Goal: Task Accomplishment & Management: Use online tool/utility

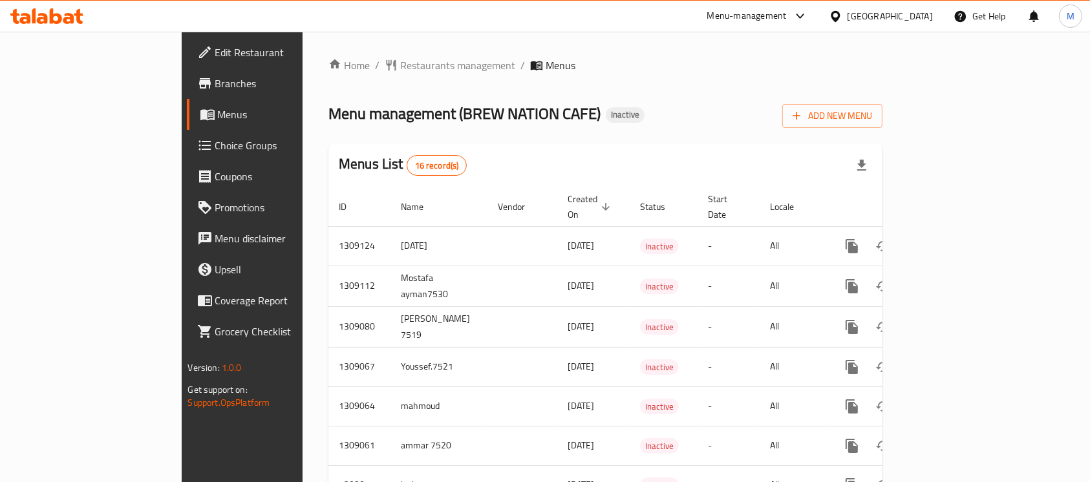
click at [218, 107] on span "Menus" at bounding box center [286, 115] width 136 height 16
click at [218, 118] on span "Menus" at bounding box center [286, 115] width 136 height 16
click at [872, 120] on span "Add New Menu" at bounding box center [833, 116] width 80 height 16
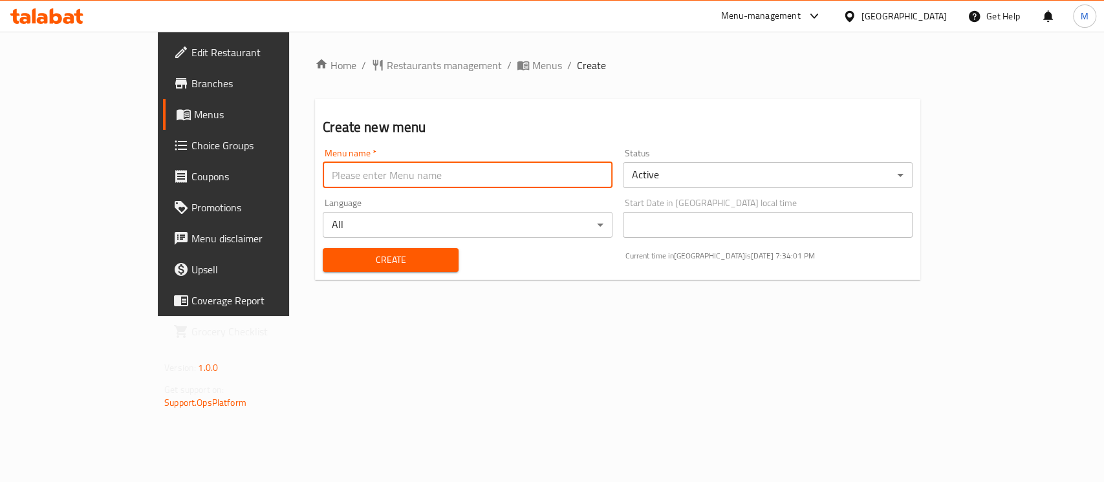
click at [323, 173] on input "text" at bounding box center [468, 175] width 290 height 26
type input "hanin [DATE]"
click at [372, 256] on span "Create" at bounding box center [390, 260] width 115 height 16
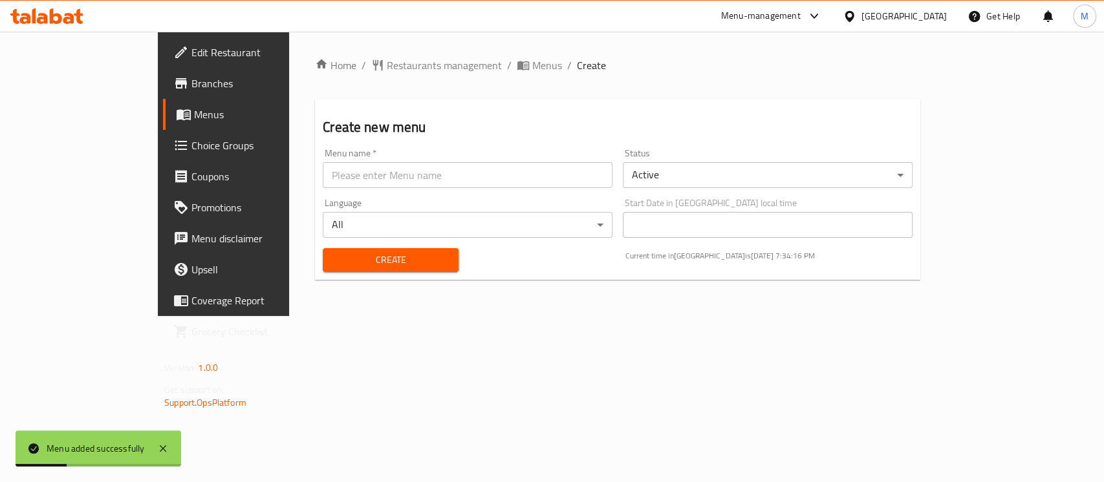
click at [163, 105] on link "Menus" at bounding box center [252, 114] width 179 height 31
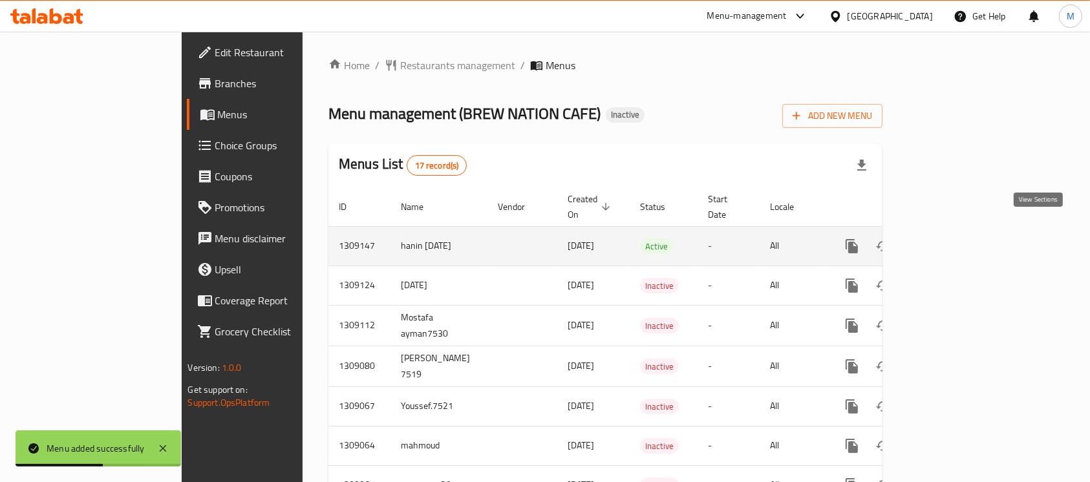
click at [961, 231] on link "enhanced table" at bounding box center [945, 246] width 31 height 31
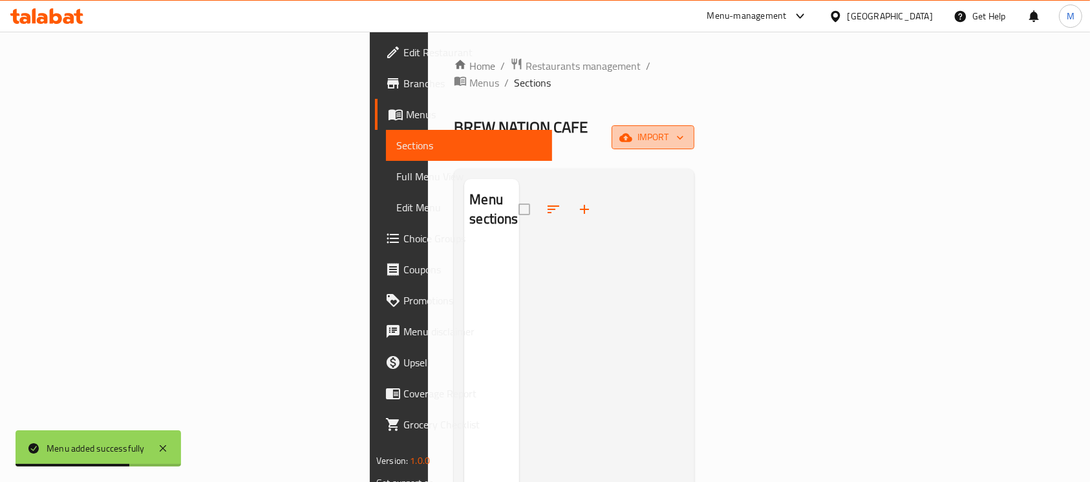
click at [632, 133] on icon "button" at bounding box center [625, 137] width 13 height 8
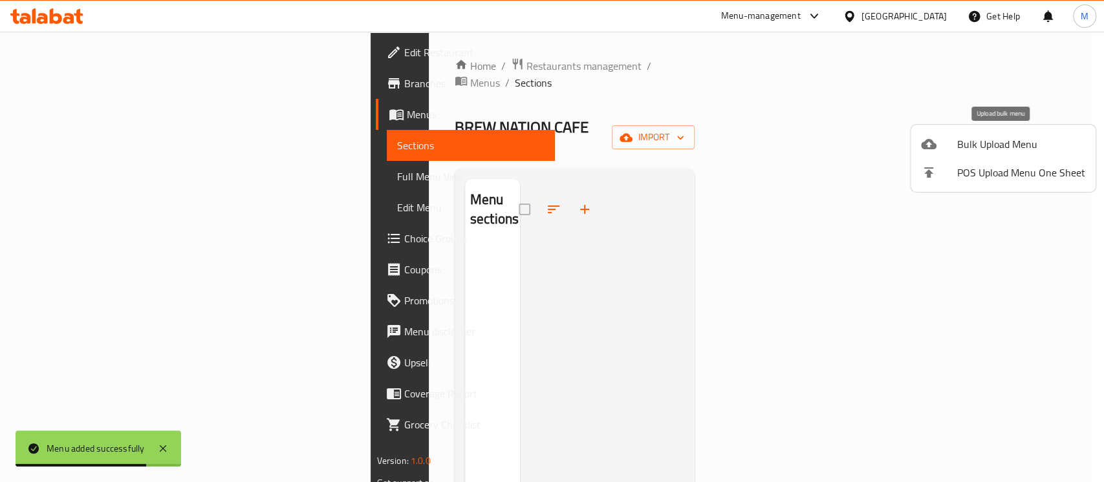
click at [1053, 145] on span "Bulk Upload Menu" at bounding box center [1021, 144] width 128 height 16
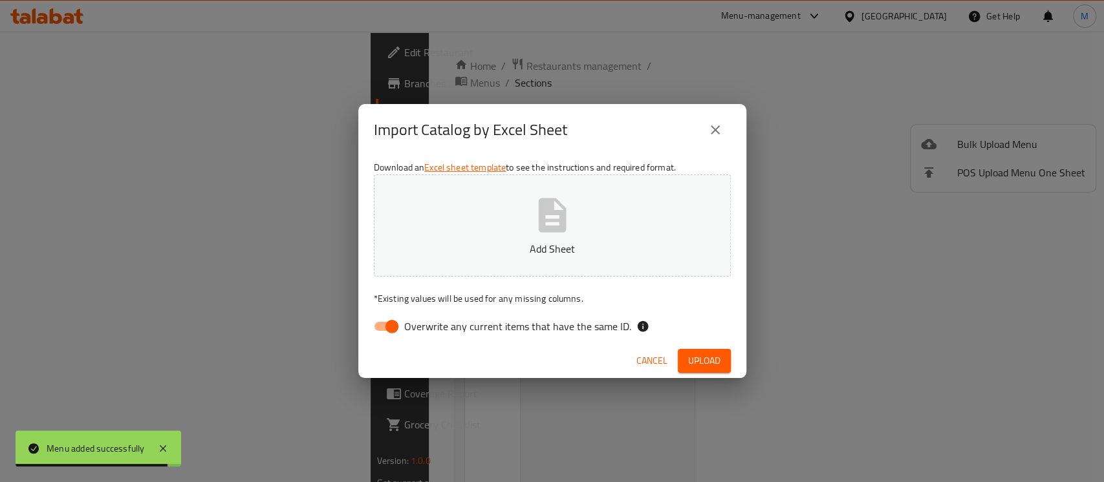
click at [449, 330] on span "Overwrite any current items that have the same ID." at bounding box center [517, 327] width 227 height 16
click at [429, 330] on input "Overwrite any current items that have the same ID." at bounding box center [392, 326] width 74 height 25
checkbox input "false"
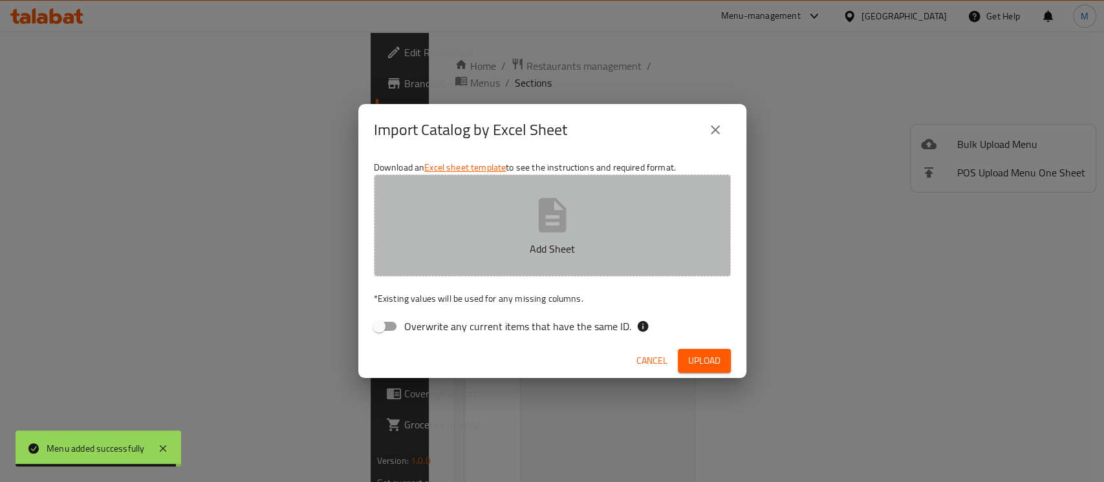
click at [495, 193] on button "Add Sheet" at bounding box center [552, 226] width 357 height 102
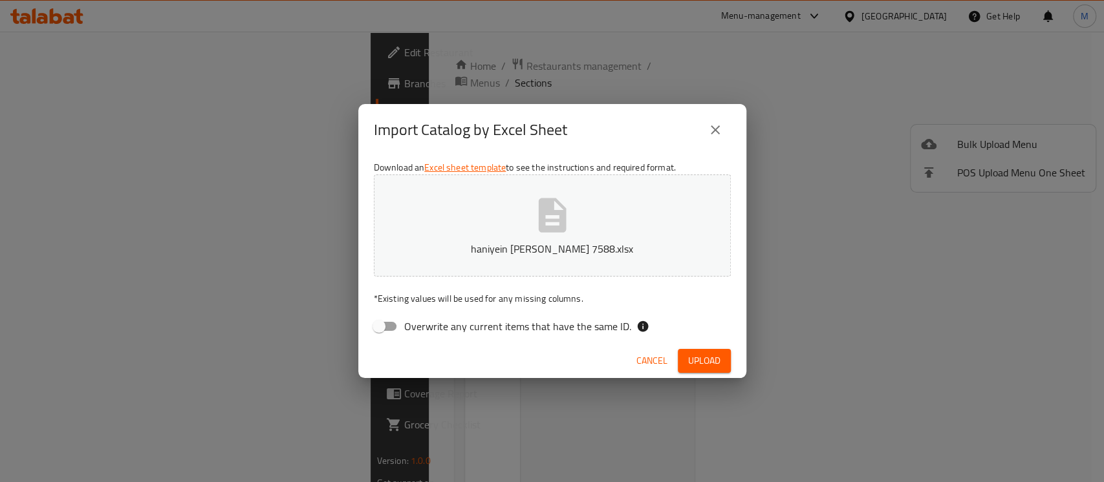
click at [689, 358] on span "Upload" at bounding box center [704, 361] width 32 height 16
click at [680, 365] on button "Upload" at bounding box center [704, 361] width 53 height 24
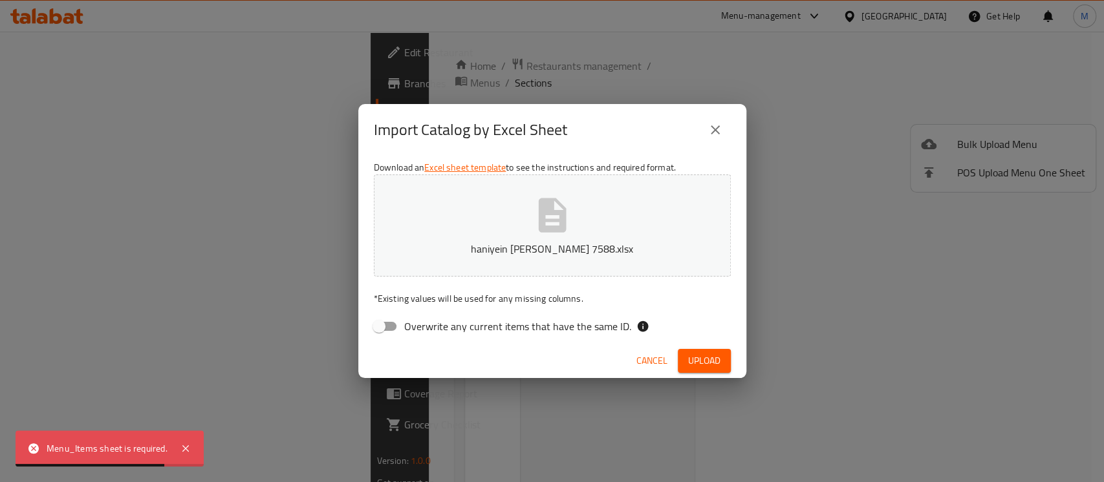
click at [657, 365] on span "Cancel" at bounding box center [651, 361] width 31 height 16
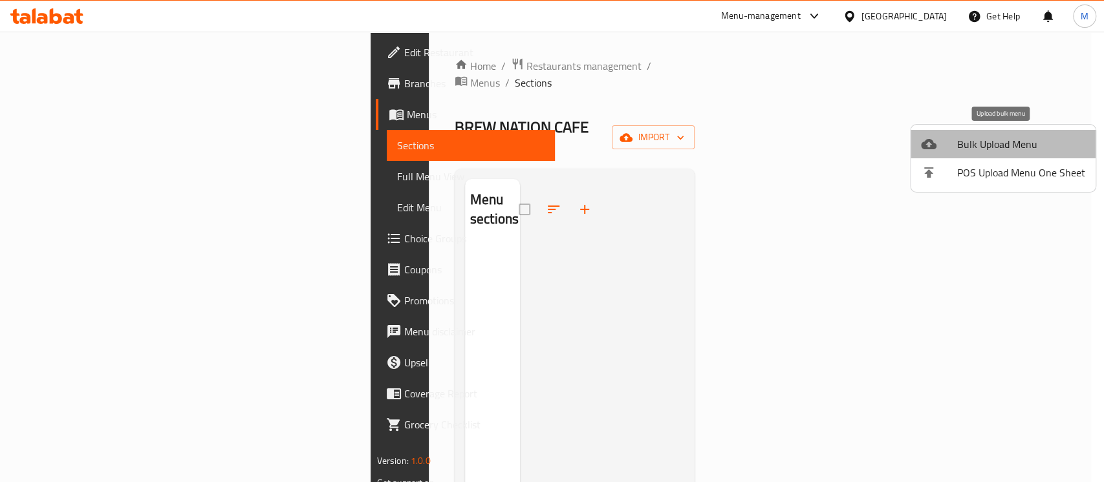
click at [1004, 131] on li "Bulk Upload Menu" at bounding box center [1002, 144] width 185 height 28
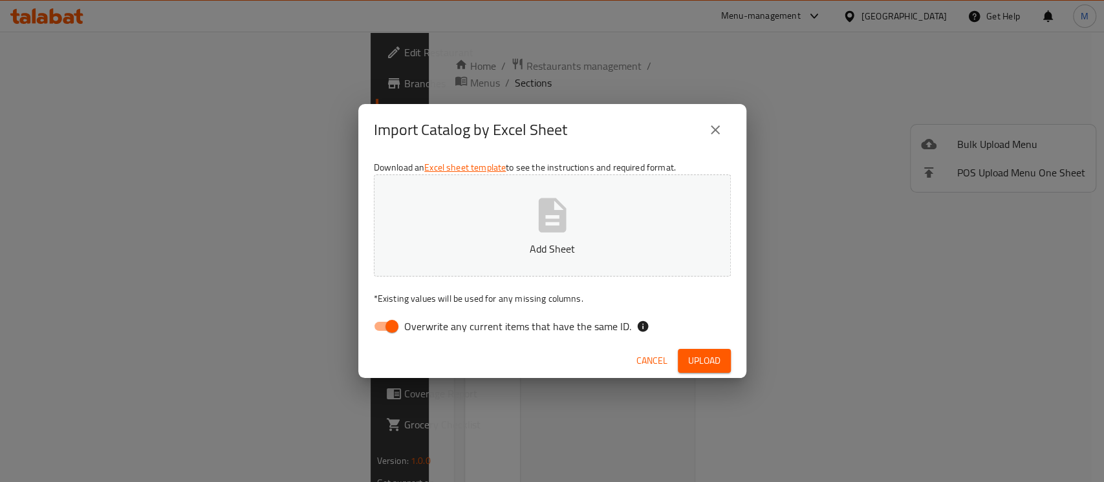
click at [381, 319] on input "Overwrite any current items that have the same ID." at bounding box center [392, 326] width 74 height 25
checkbox input "false"
click at [408, 253] on p "Add Sheet" at bounding box center [552, 249] width 317 height 16
click at [706, 355] on span "Upload" at bounding box center [704, 361] width 32 height 16
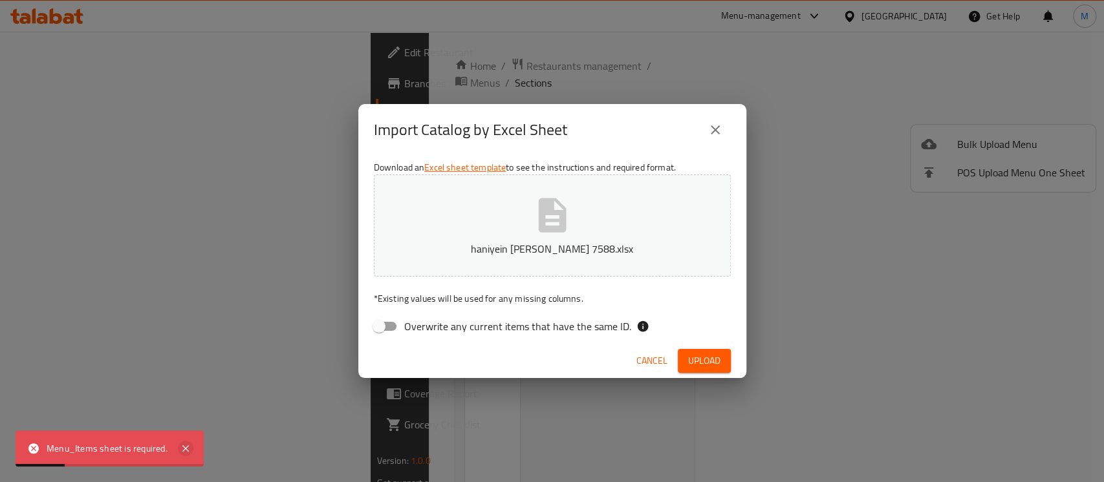
click at [187, 449] on icon at bounding box center [186, 449] width 16 height 16
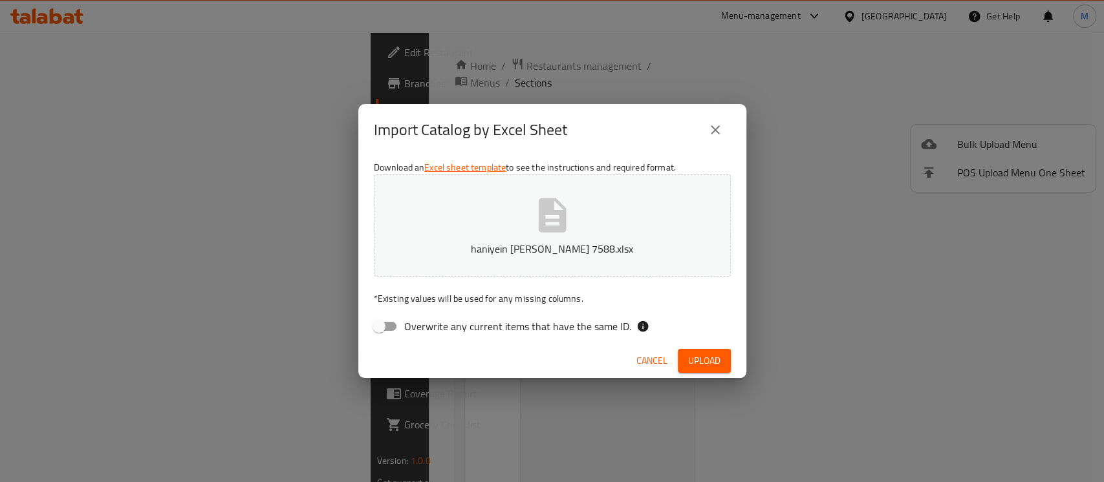
click at [649, 354] on span "Cancel" at bounding box center [651, 361] width 31 height 16
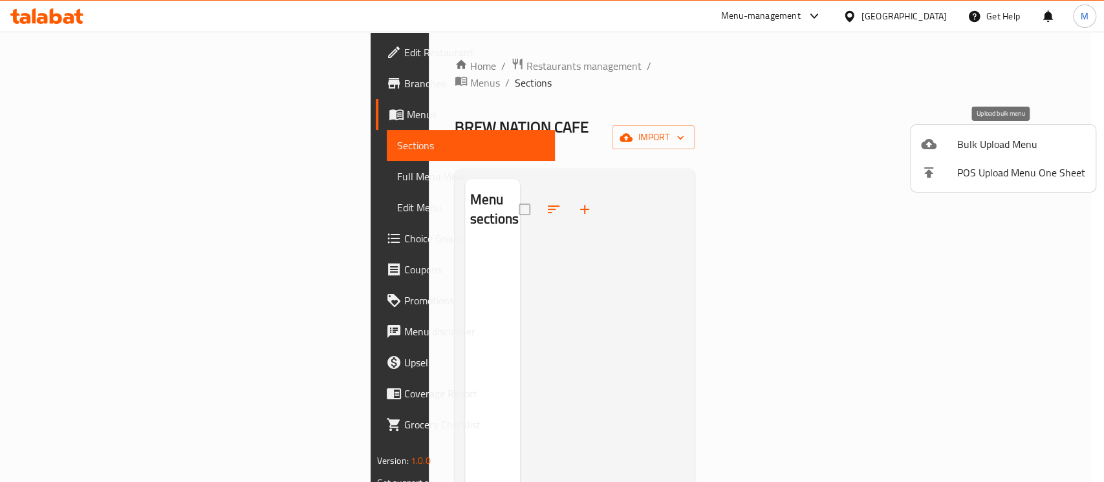
click at [1023, 145] on span "Bulk Upload Menu" at bounding box center [1021, 144] width 128 height 16
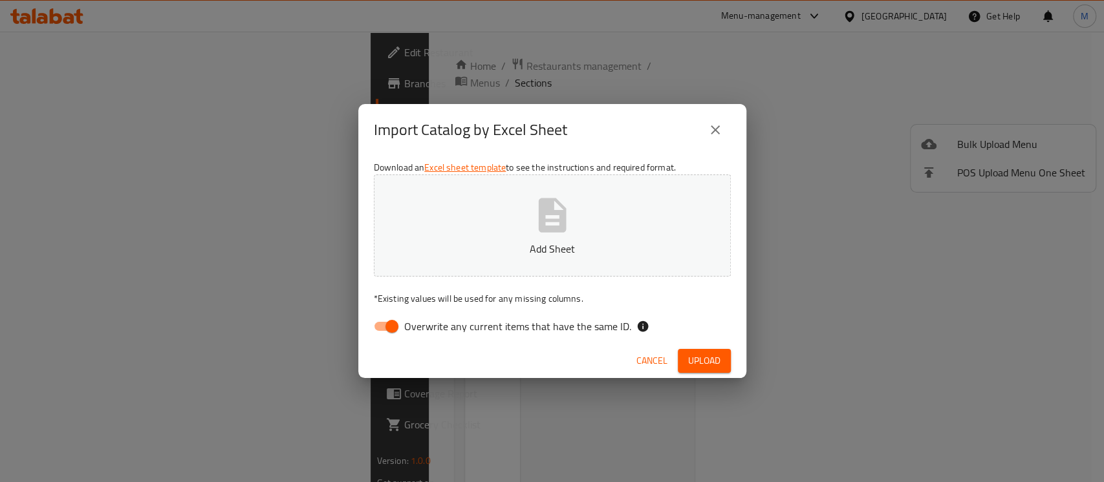
click at [420, 319] on span "Overwrite any current items that have the same ID." at bounding box center [517, 327] width 227 height 16
click at [420, 317] on input "Overwrite any current items that have the same ID." at bounding box center [392, 326] width 74 height 25
checkbox input "false"
click at [514, 209] on button "Add Sheet" at bounding box center [552, 226] width 357 height 102
click at [652, 353] on span "Cancel" at bounding box center [651, 361] width 31 height 16
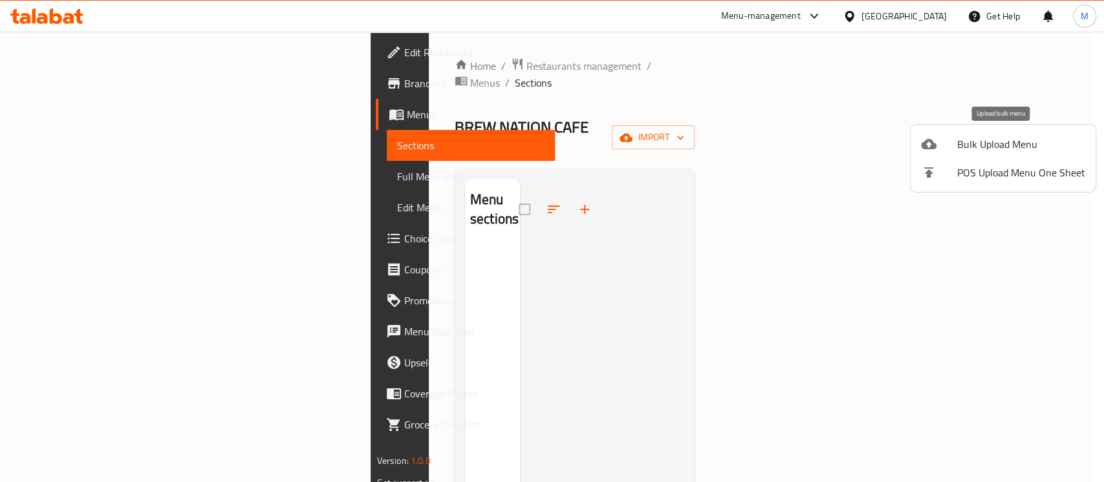
click at [962, 150] on span "Bulk Upload Menu" at bounding box center [1021, 144] width 128 height 16
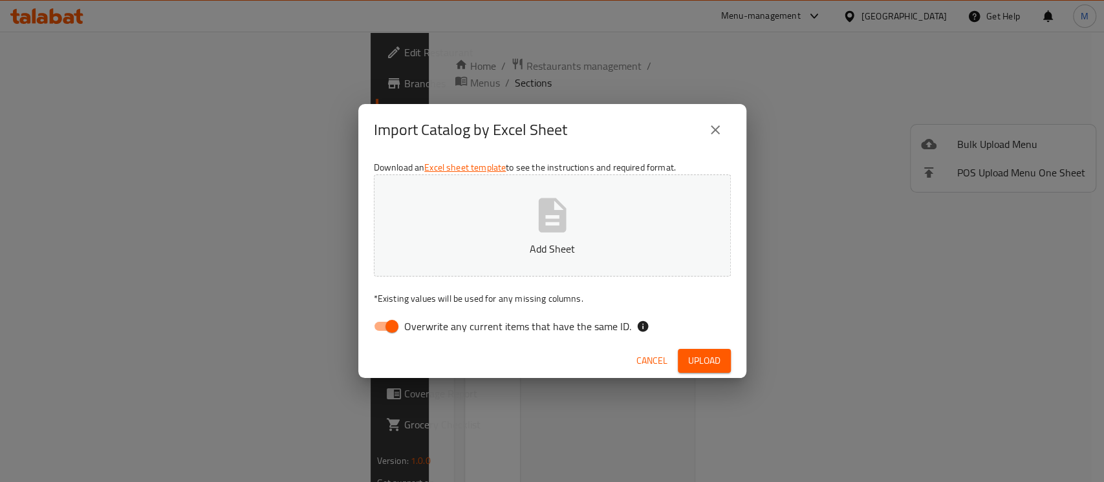
click at [419, 327] on span "Overwrite any current items that have the same ID." at bounding box center [517, 327] width 227 height 16
click at [419, 327] on input "Overwrite any current items that have the same ID." at bounding box center [392, 326] width 74 height 25
checkbox input "false"
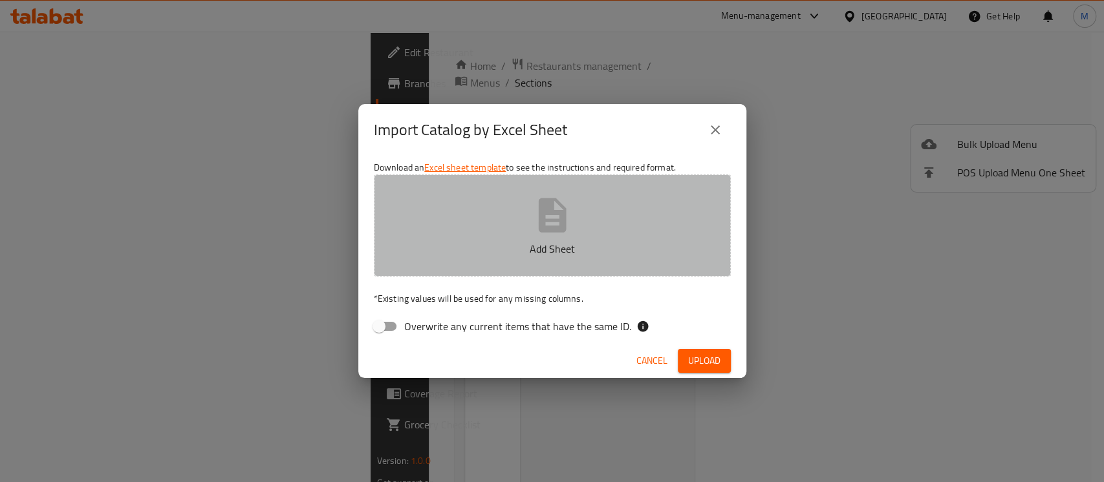
click at [453, 269] on button "Add Sheet" at bounding box center [552, 226] width 357 height 102
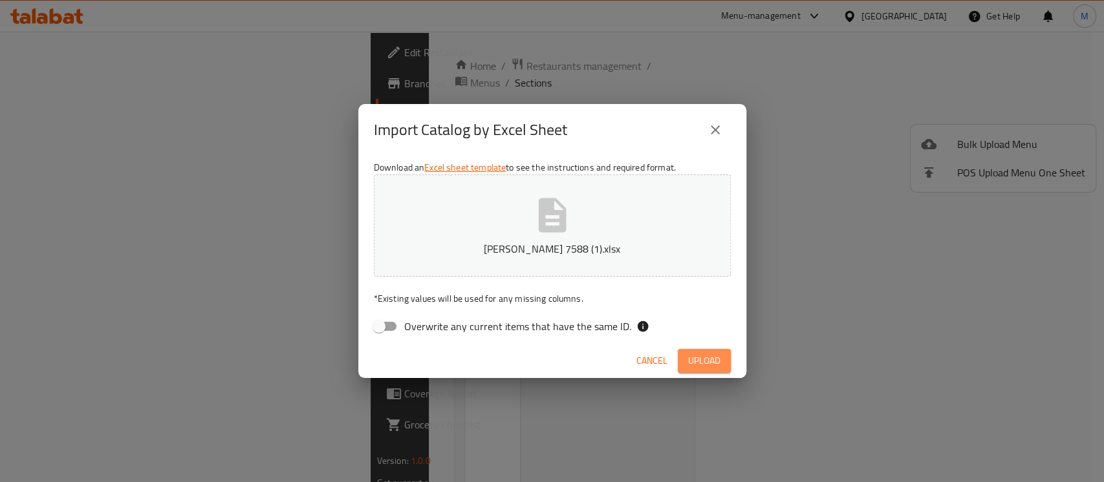
click at [704, 357] on span "Upload" at bounding box center [704, 361] width 32 height 16
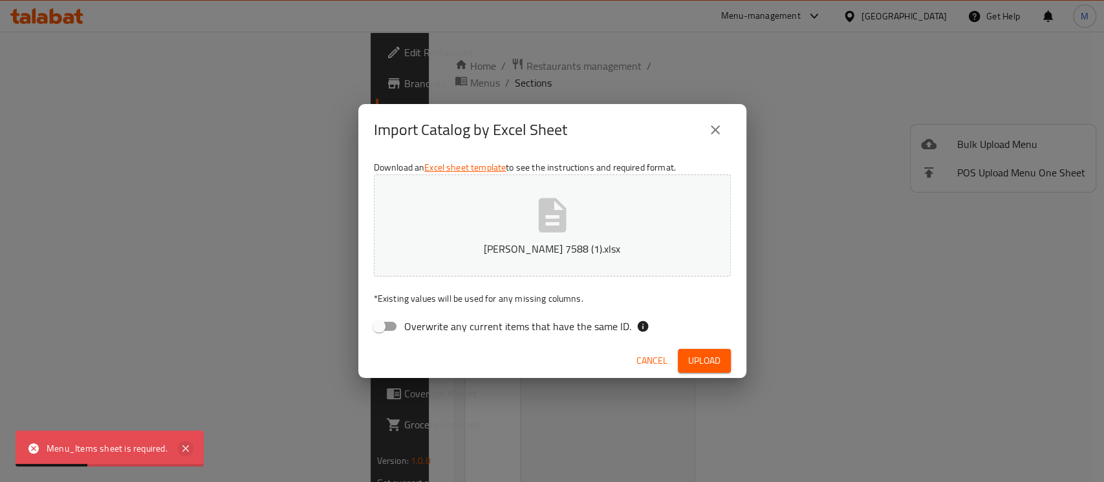
click at [189, 445] on icon at bounding box center [186, 449] width 16 height 16
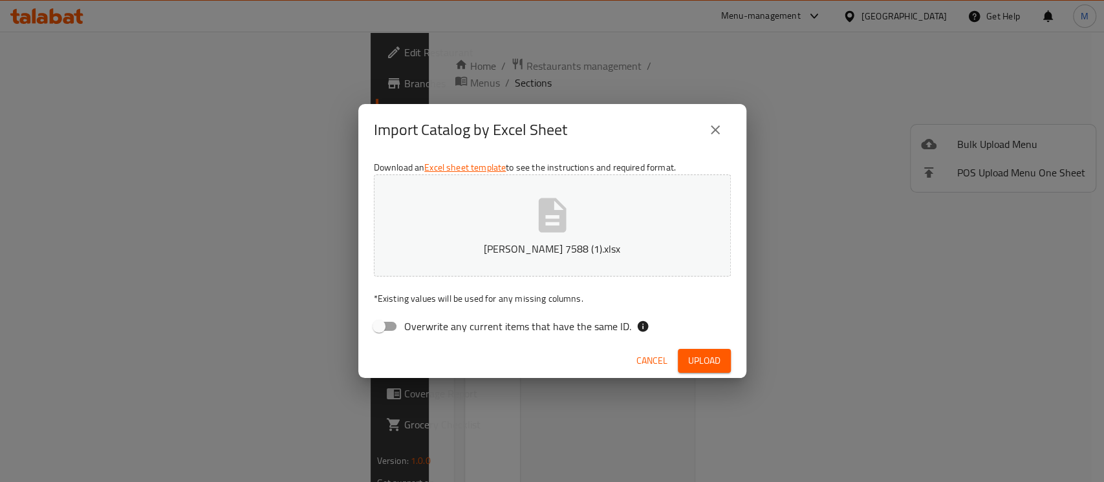
click at [722, 140] on button "close" at bounding box center [715, 129] width 31 height 31
